Goal: Find specific page/section

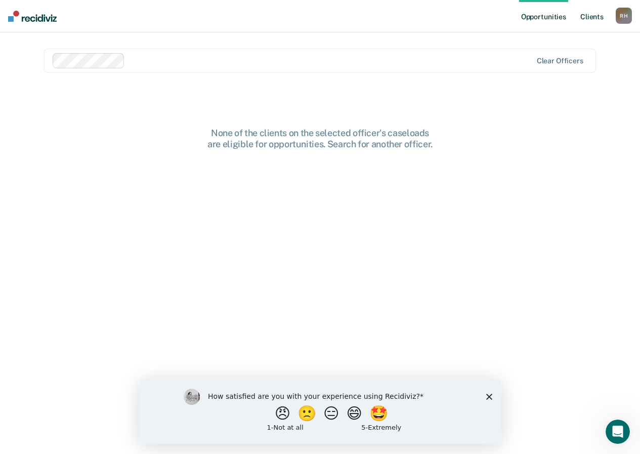
click at [595, 21] on link "Client s" at bounding box center [591, 16] width 27 height 32
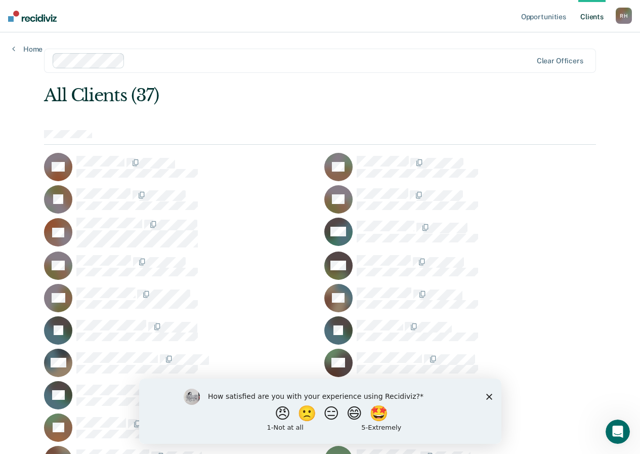
click at [486, 394] on icon "Close survey" at bounding box center [489, 396] width 6 height 6
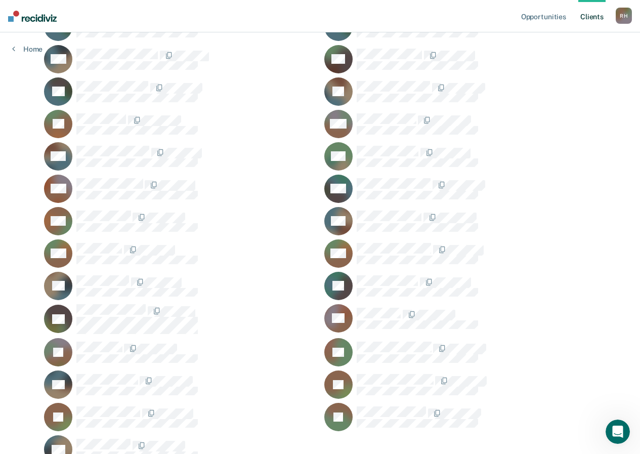
scroll to position [349, 0]
